Goal: Task Accomplishment & Management: Complete application form

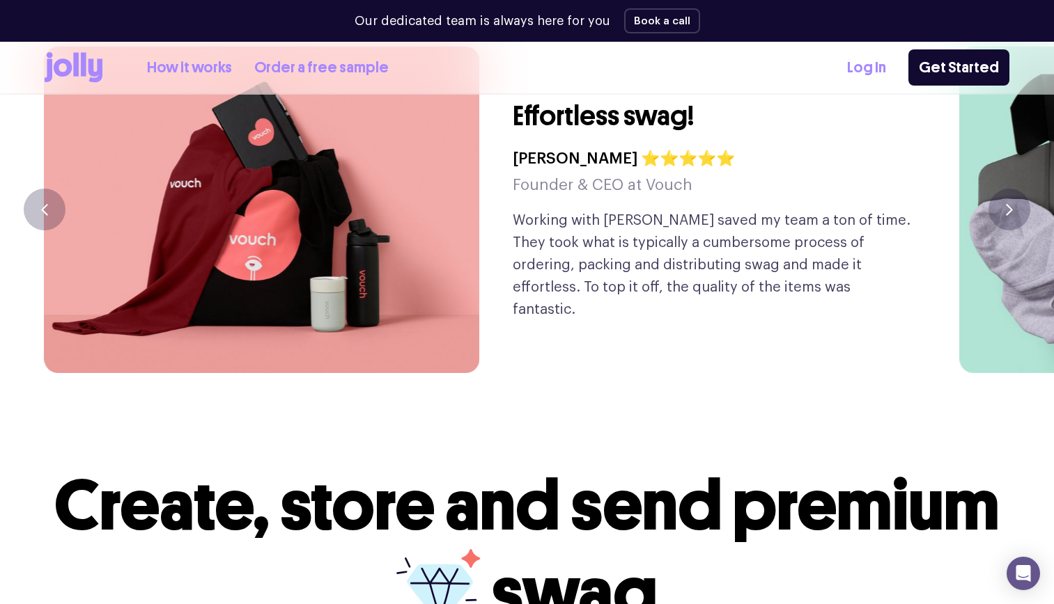
scroll to position [3273, 0]
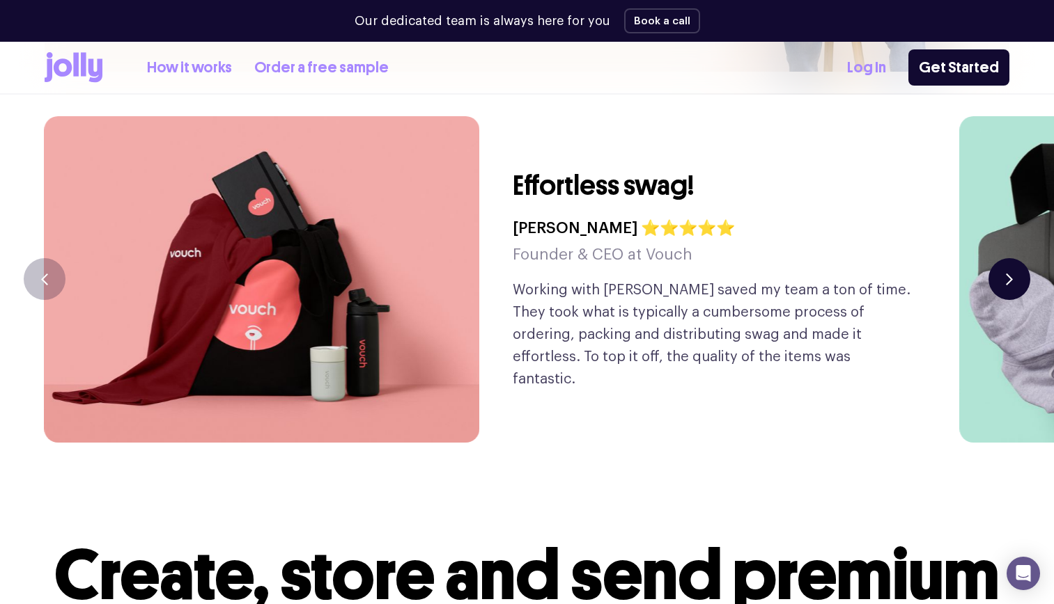
click at [1003, 258] on button "button" at bounding box center [1009, 279] width 42 height 42
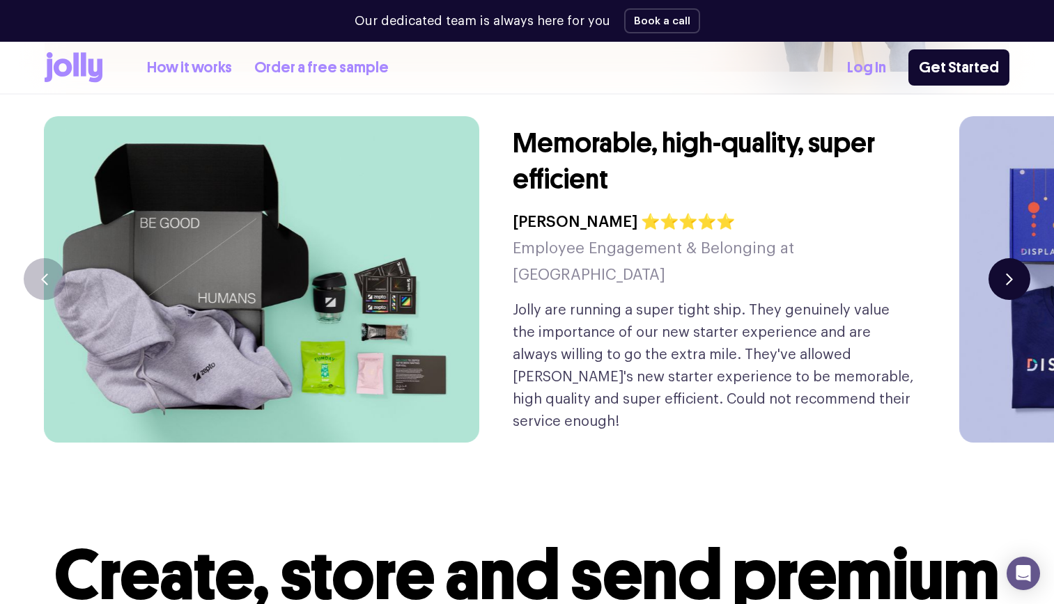
click at [1003, 258] on button "button" at bounding box center [1009, 279] width 42 height 42
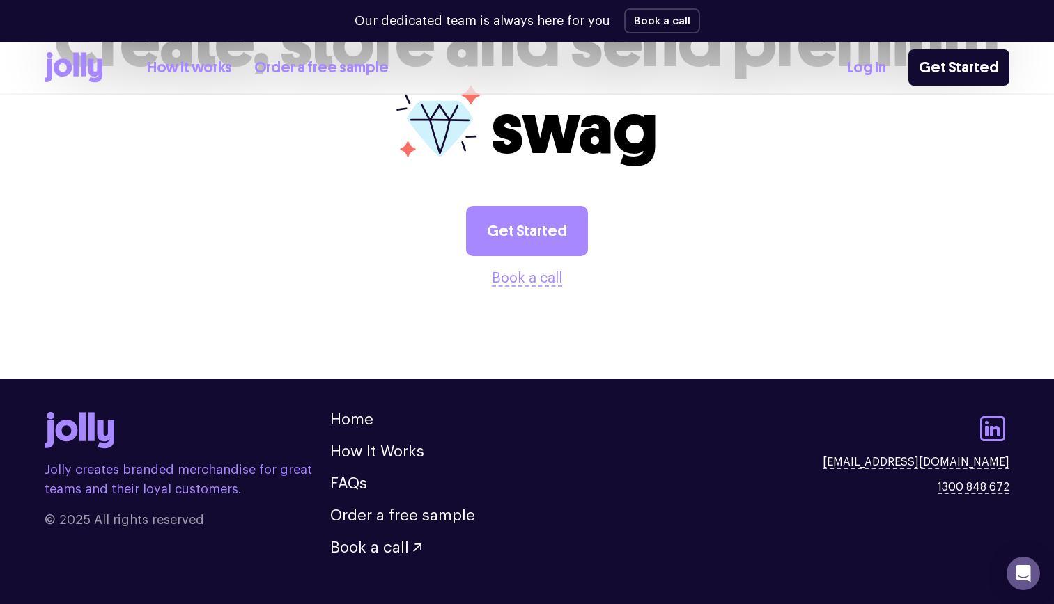
scroll to position [3528, 0]
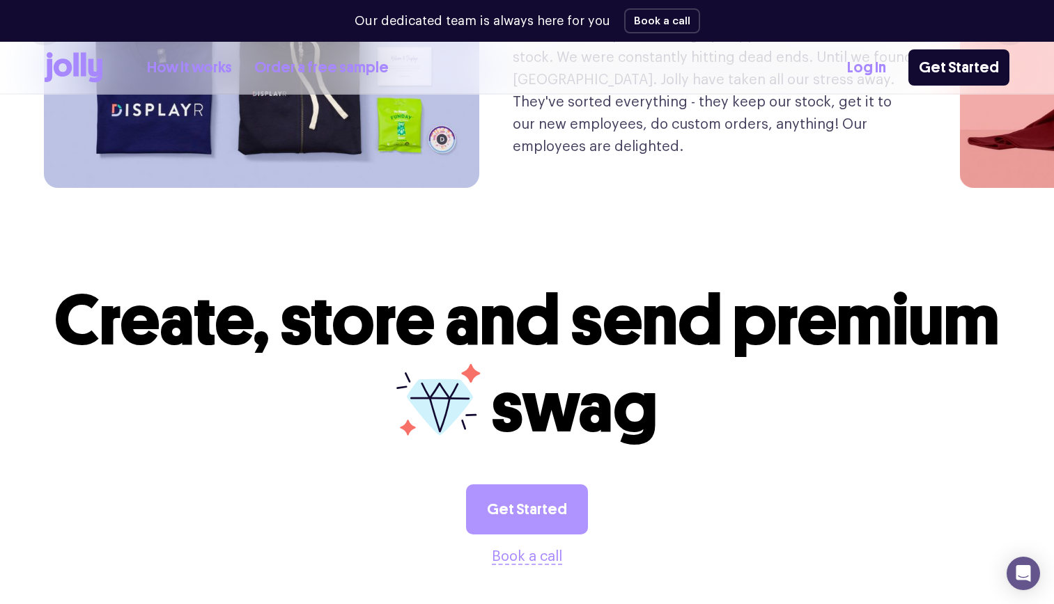
click at [540, 485] on link "Get Started" at bounding box center [527, 510] width 122 height 50
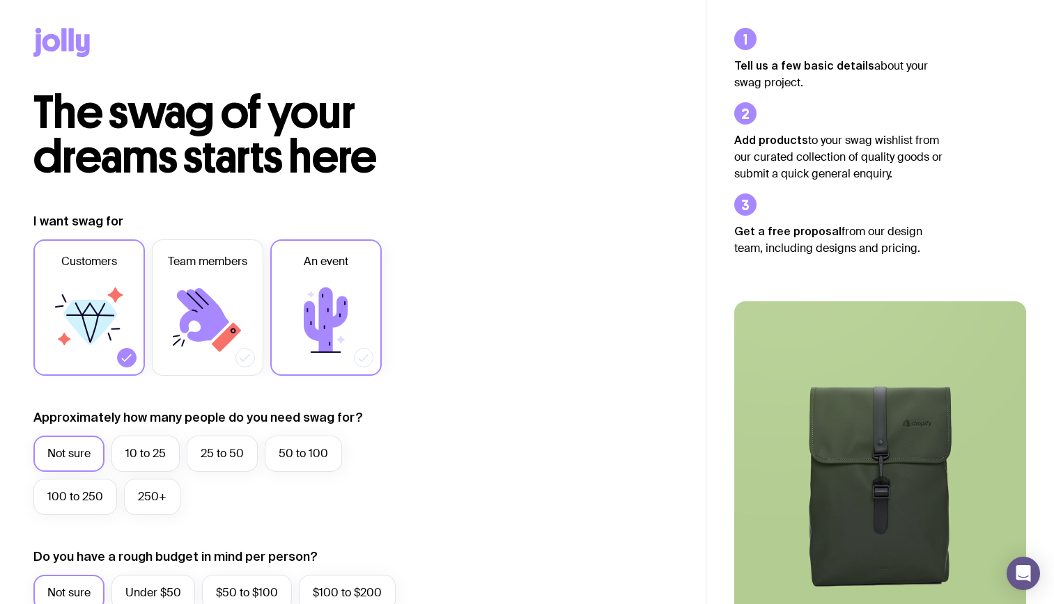
click at [362, 306] on icon at bounding box center [326, 321] width 84 height 84
click at [0, 0] on input "An event" at bounding box center [0, 0] width 0 height 0
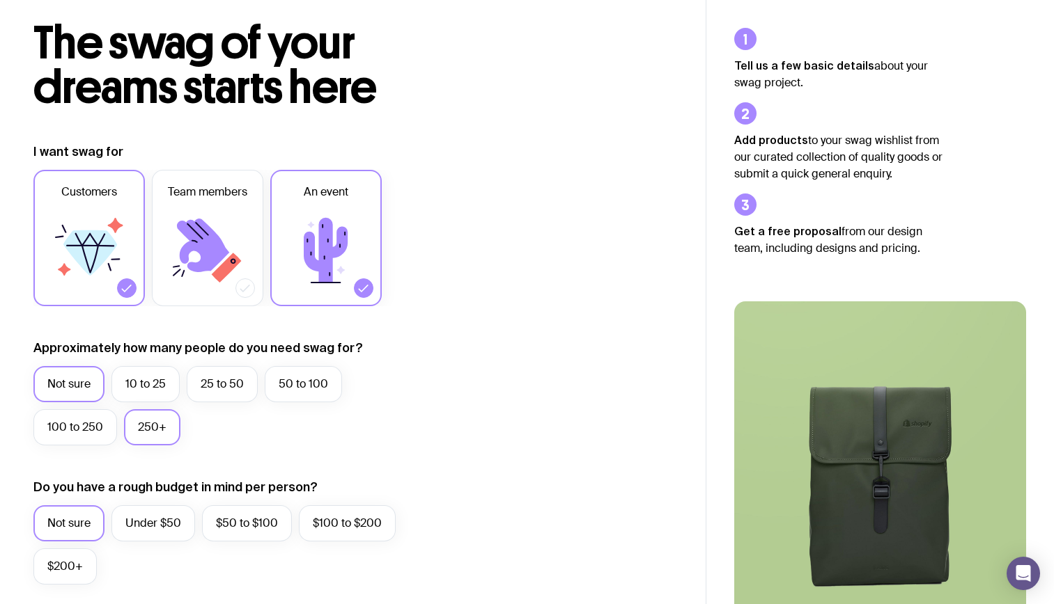
click at [144, 436] on label "250+" at bounding box center [152, 427] width 56 height 36
click at [0, 0] on input "250+" at bounding box center [0, 0] width 0 height 0
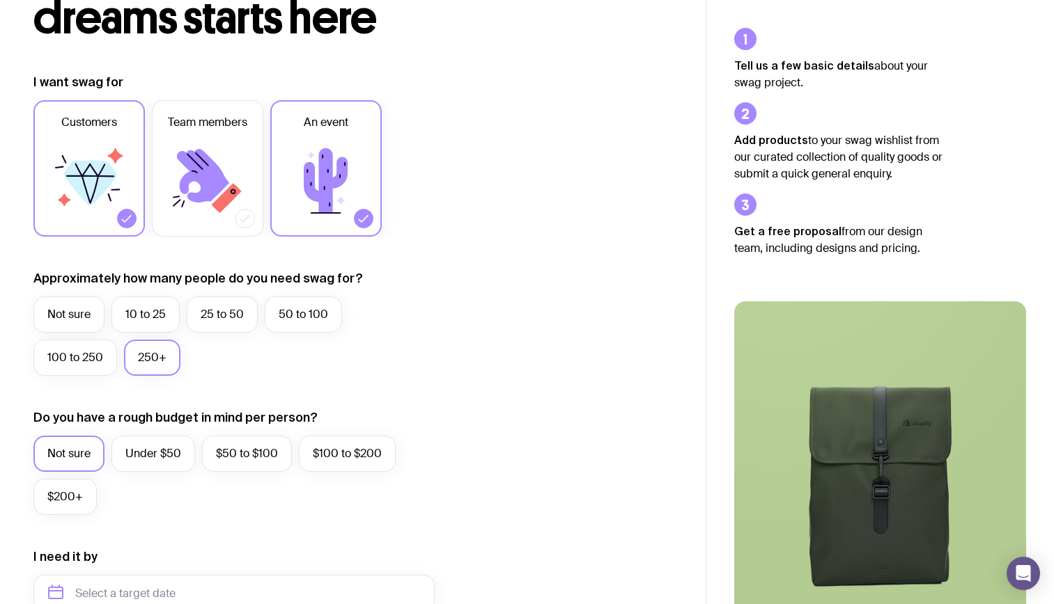
scroll to position [209, 0]
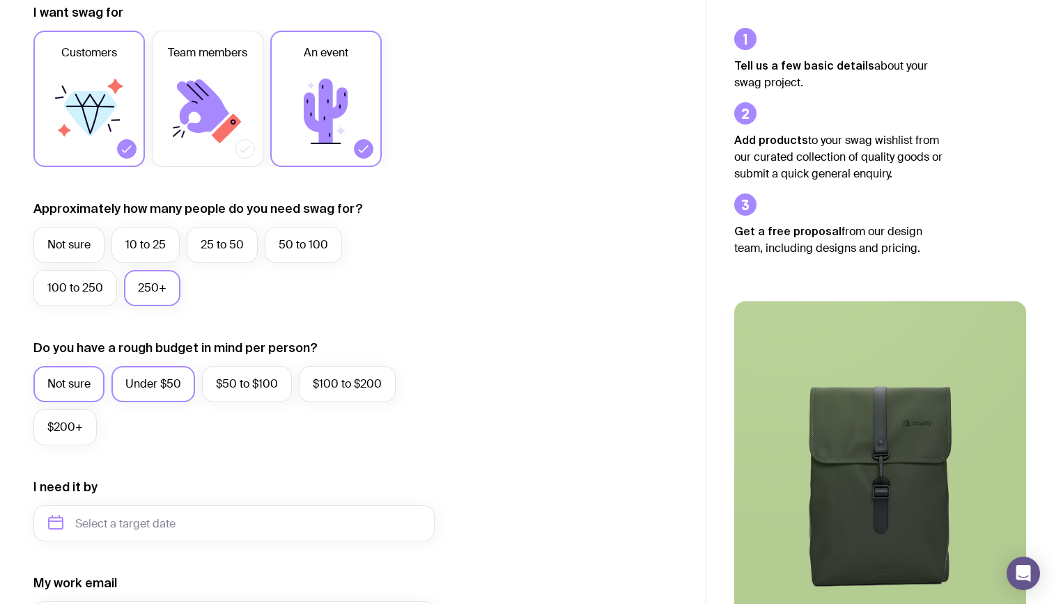
click at [144, 382] on label "Under $50" at bounding box center [153, 384] width 84 height 36
click at [0, 0] on input "Under $50" at bounding box center [0, 0] width 0 height 0
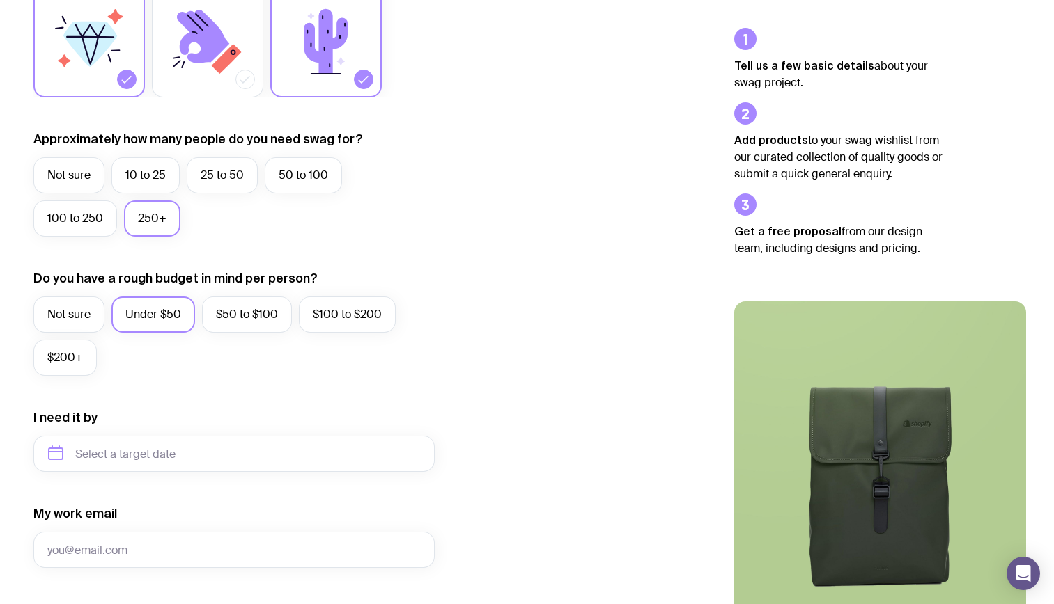
scroll to position [348, 0]
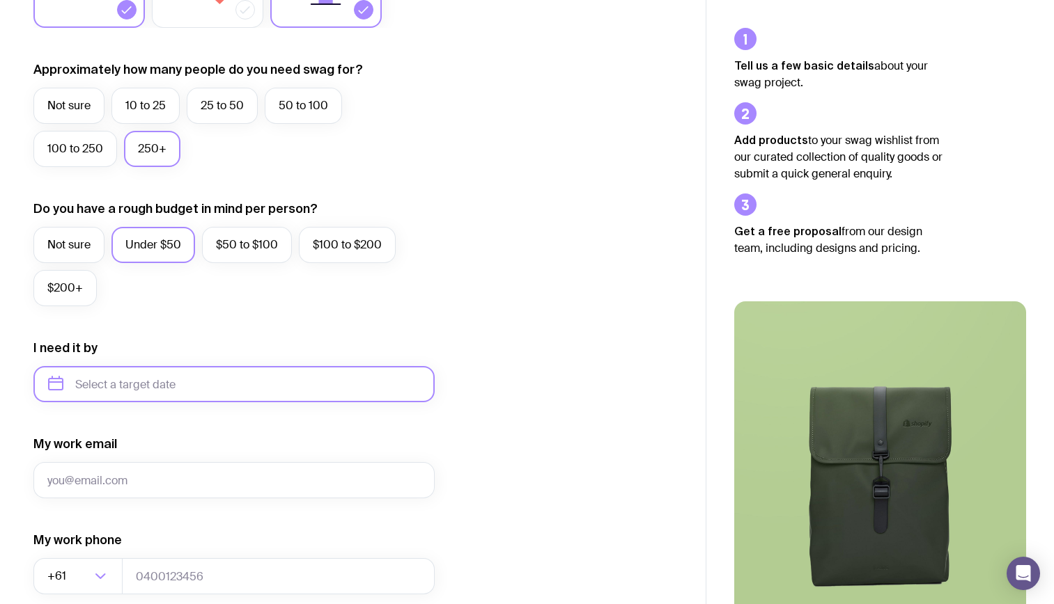
click at [191, 398] on input "text" at bounding box center [233, 384] width 401 height 36
click at [129, 561] on button "Nov" at bounding box center [122, 556] width 51 height 28
type input "November 2025"
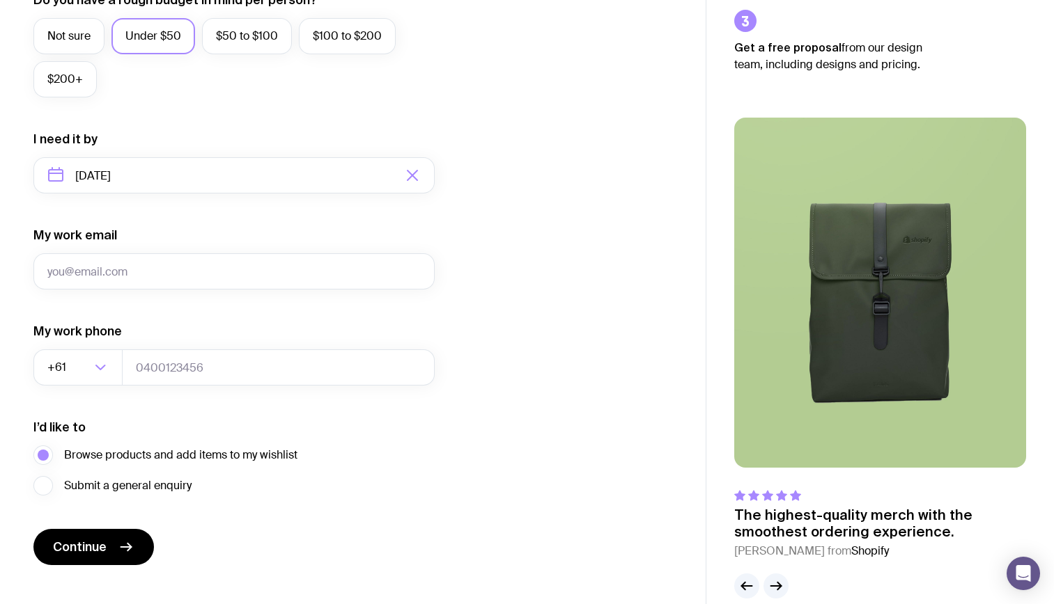
scroll to position [579, 0]
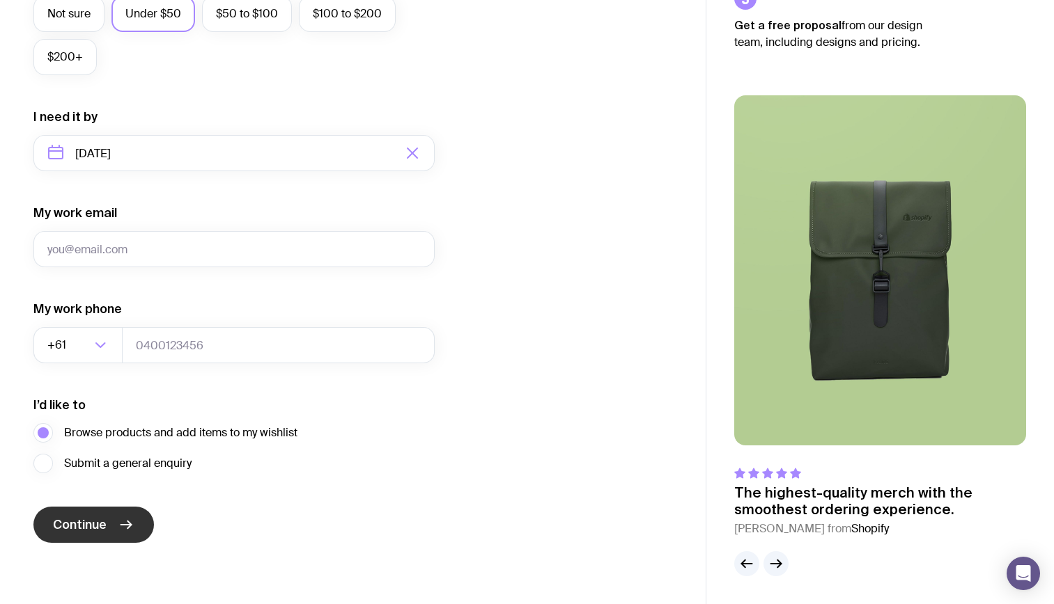
click at [99, 524] on span "Continue" at bounding box center [80, 525] width 54 height 17
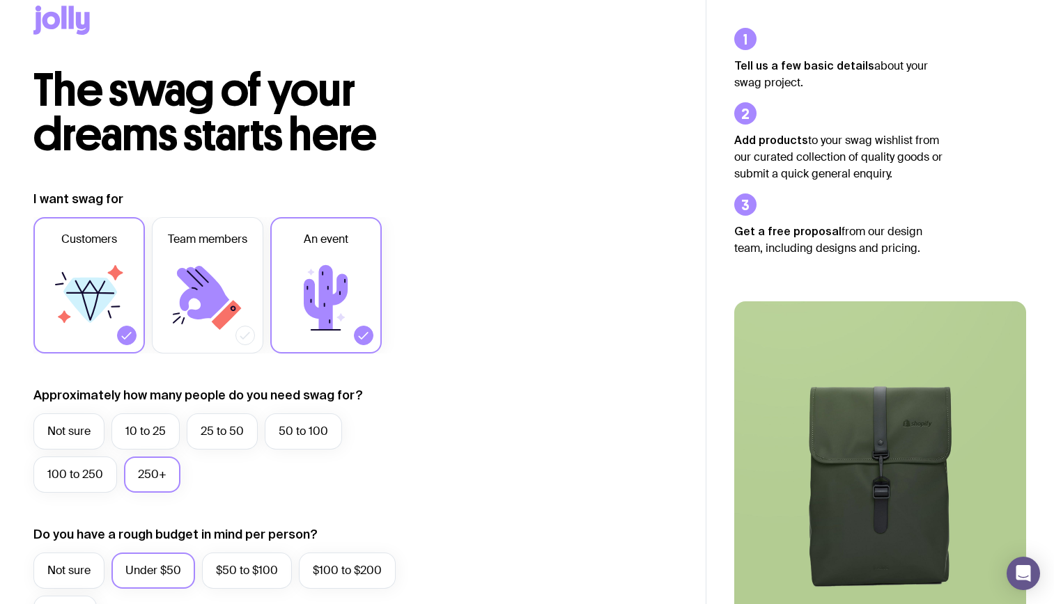
scroll to position [0, 0]
